Goal: Use online tool/utility: Utilize a website feature to perform a specific function

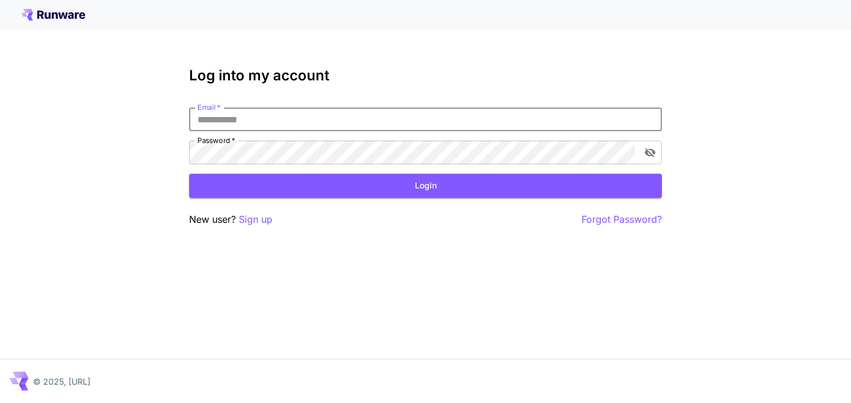
click at [290, 126] on input "Email   *" at bounding box center [425, 120] width 473 height 24
type input "**********"
click button "Login" at bounding box center [425, 186] width 473 height 24
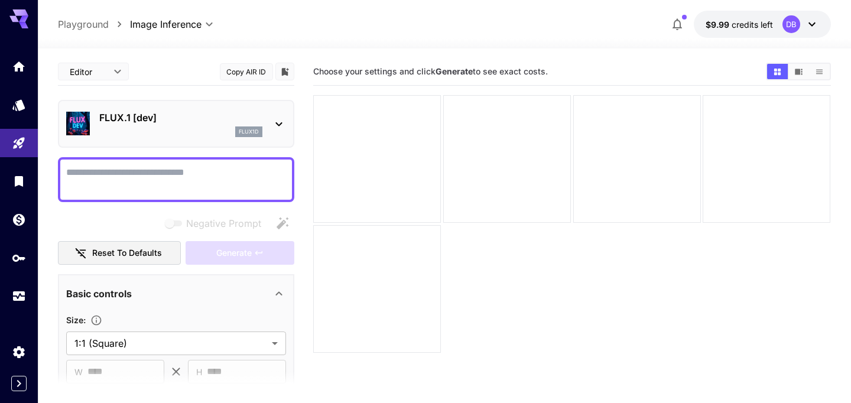
click at [222, 132] on div "flux1d" at bounding box center [180, 131] width 163 height 11
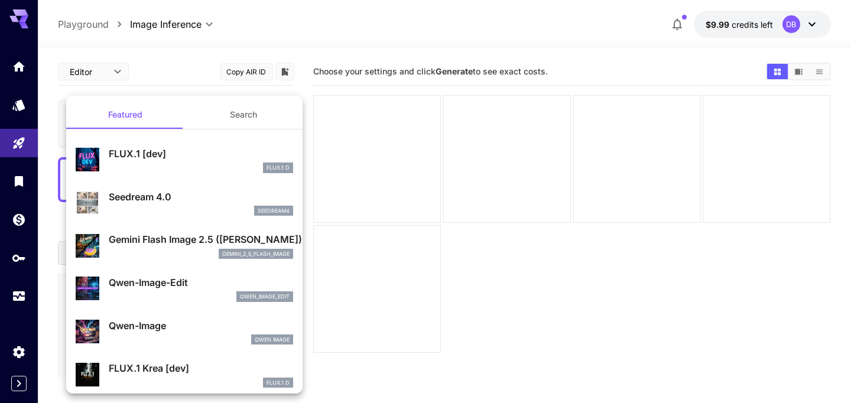
scroll to position [4, 0]
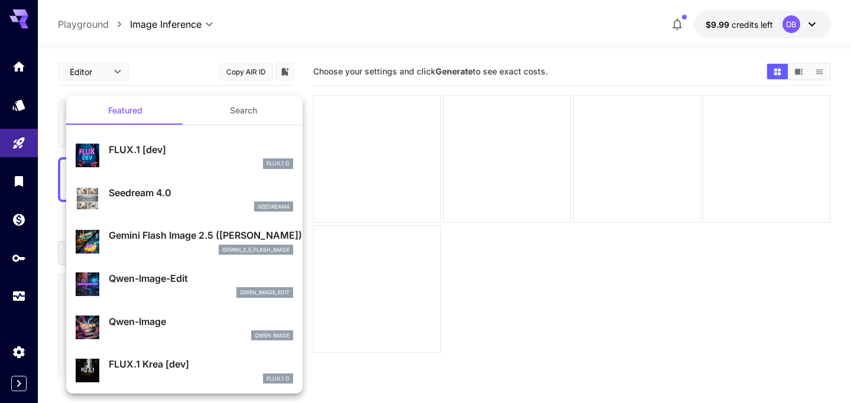
click at [182, 235] on p "Gemini Flash Image 2.5 ([PERSON_NAME])" at bounding box center [201, 235] width 184 height 14
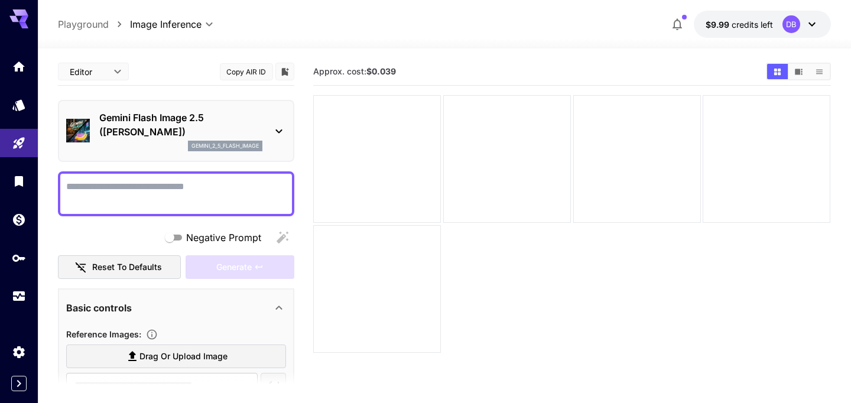
click at [157, 212] on div at bounding box center [176, 193] width 236 height 45
click at [152, 195] on textarea "Negative Prompt" at bounding box center [176, 194] width 220 height 28
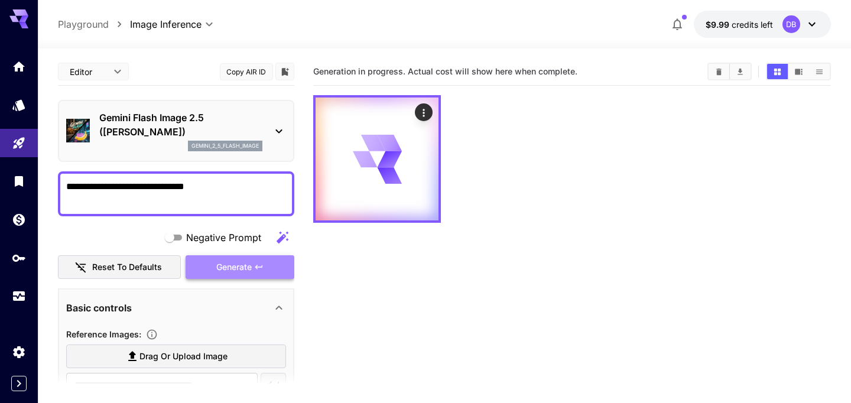
click at [223, 266] on span "Generate" at bounding box center [233, 267] width 35 height 15
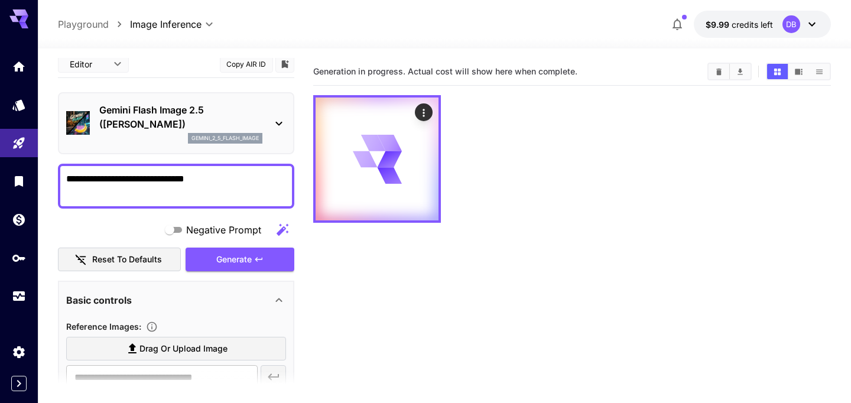
scroll to position [7, 0]
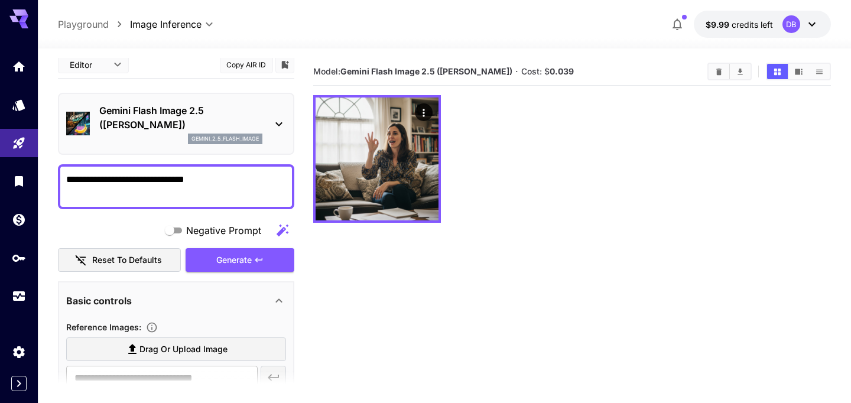
click at [204, 183] on textarea "**********" at bounding box center [176, 187] width 220 height 28
type textarea "**********"
click at [230, 256] on span "Generate" at bounding box center [233, 260] width 35 height 15
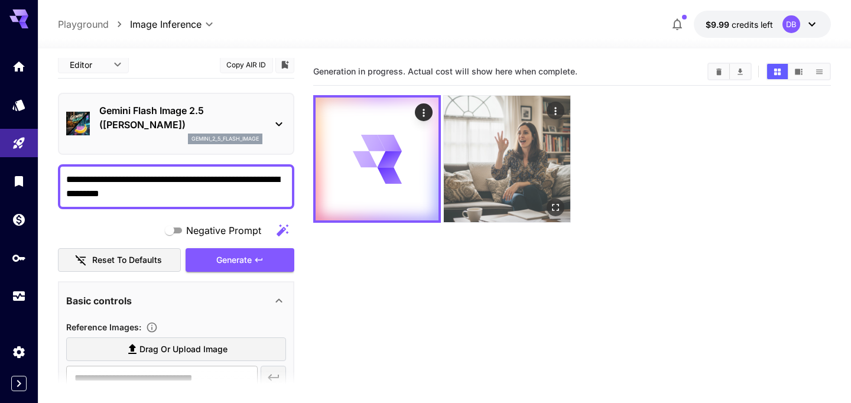
click at [488, 193] on img at bounding box center [507, 159] width 126 height 126
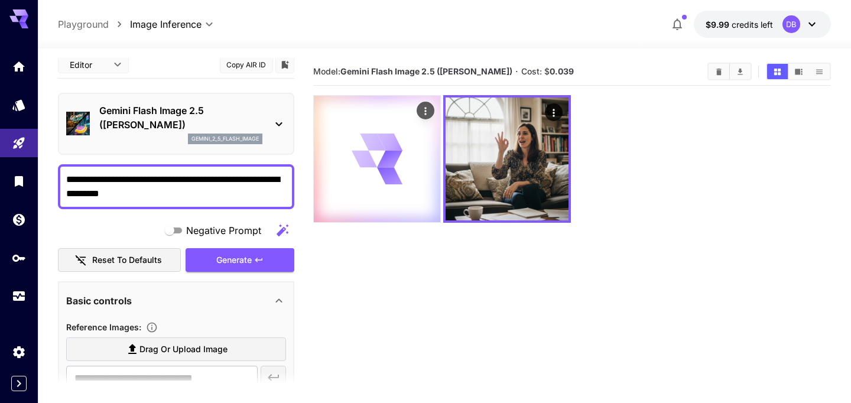
click at [392, 195] on div at bounding box center [377, 159] width 126 height 126
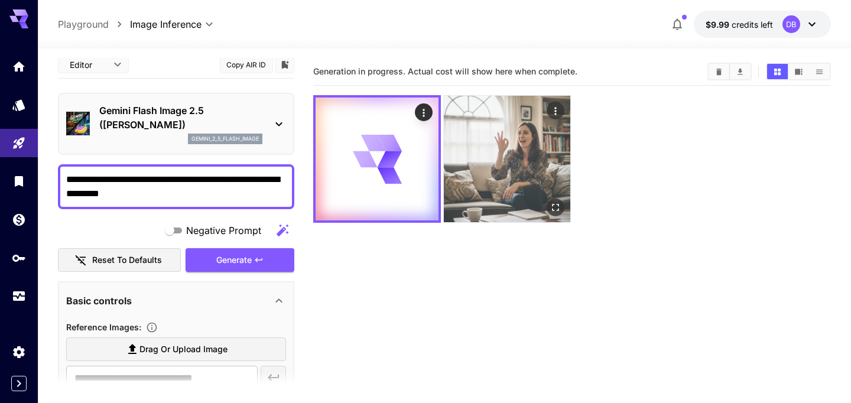
click at [501, 187] on img at bounding box center [507, 159] width 126 height 126
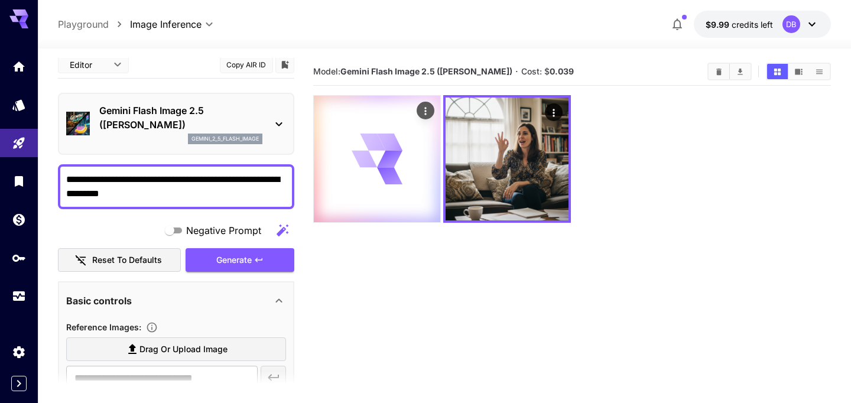
click at [425, 187] on div at bounding box center [377, 159] width 126 height 126
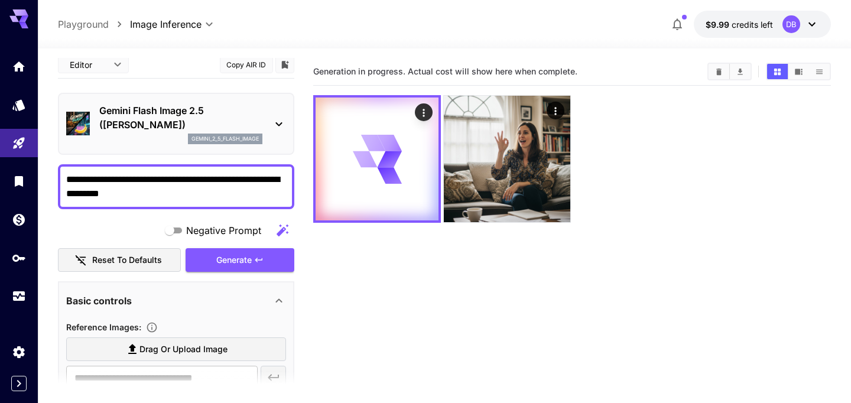
click at [454, 265] on section "Generation in progress. Actual cost will show here when complete." at bounding box center [571, 259] width 517 height 403
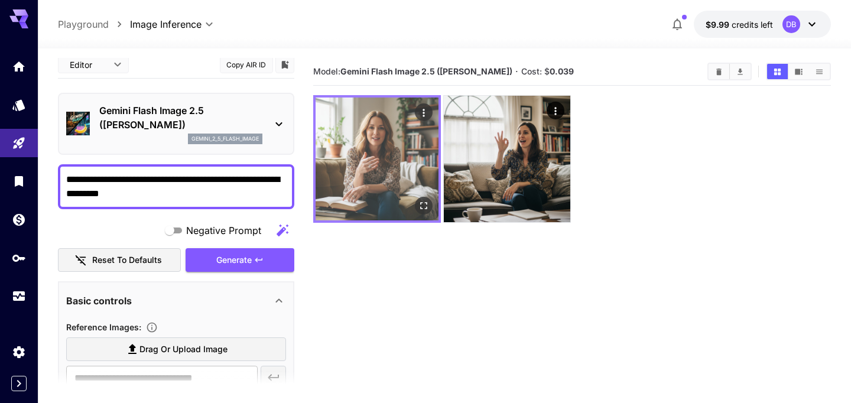
click at [380, 168] on img at bounding box center [376, 158] width 123 height 123
click at [422, 201] on icon "Open in fullscreen" at bounding box center [424, 206] width 12 height 12
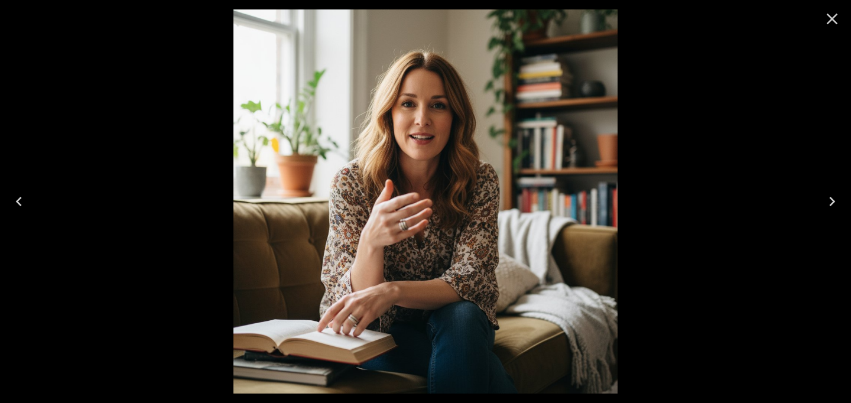
click at [833, 23] on icon "Close" at bounding box center [831, 18] width 19 height 19
